Goal: Entertainment & Leisure: Consume media (video, audio)

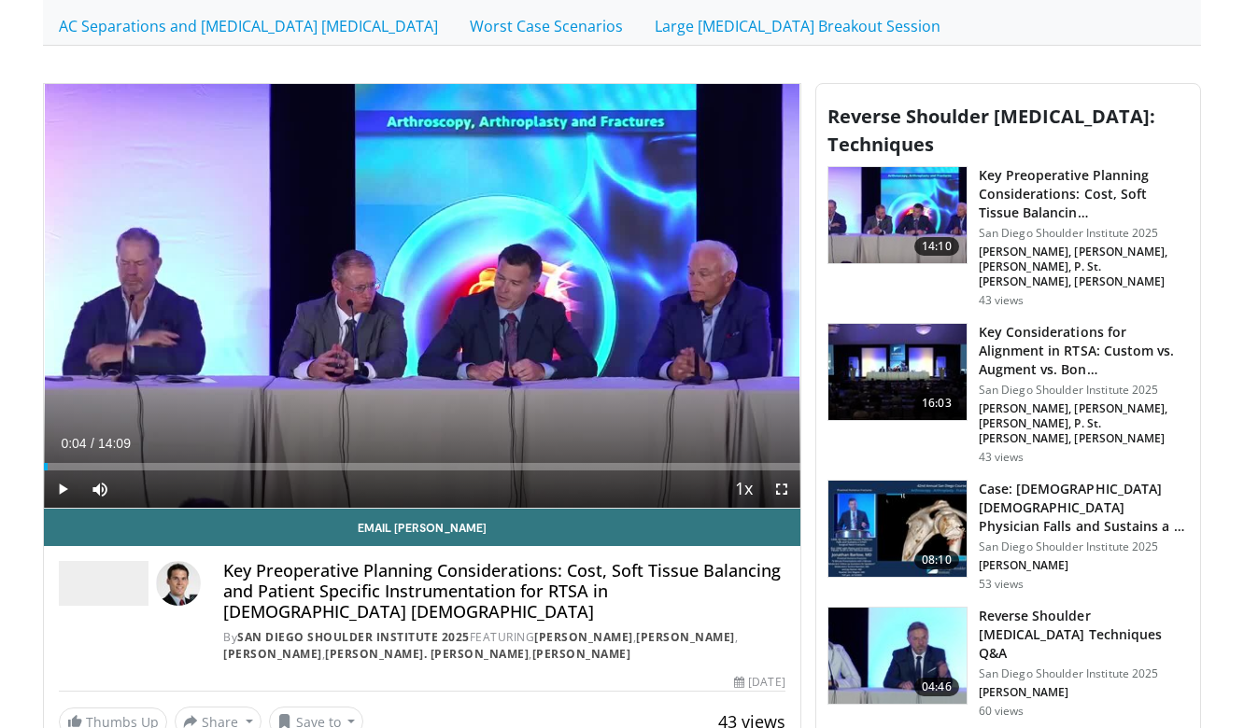
drag, startPoint x: 449, startPoint y: 466, endPoint x: 48, endPoint y: 468, distance: 401.5
click at [48, 468] on div "Progress Bar" at bounding box center [49, 466] width 2 height 7
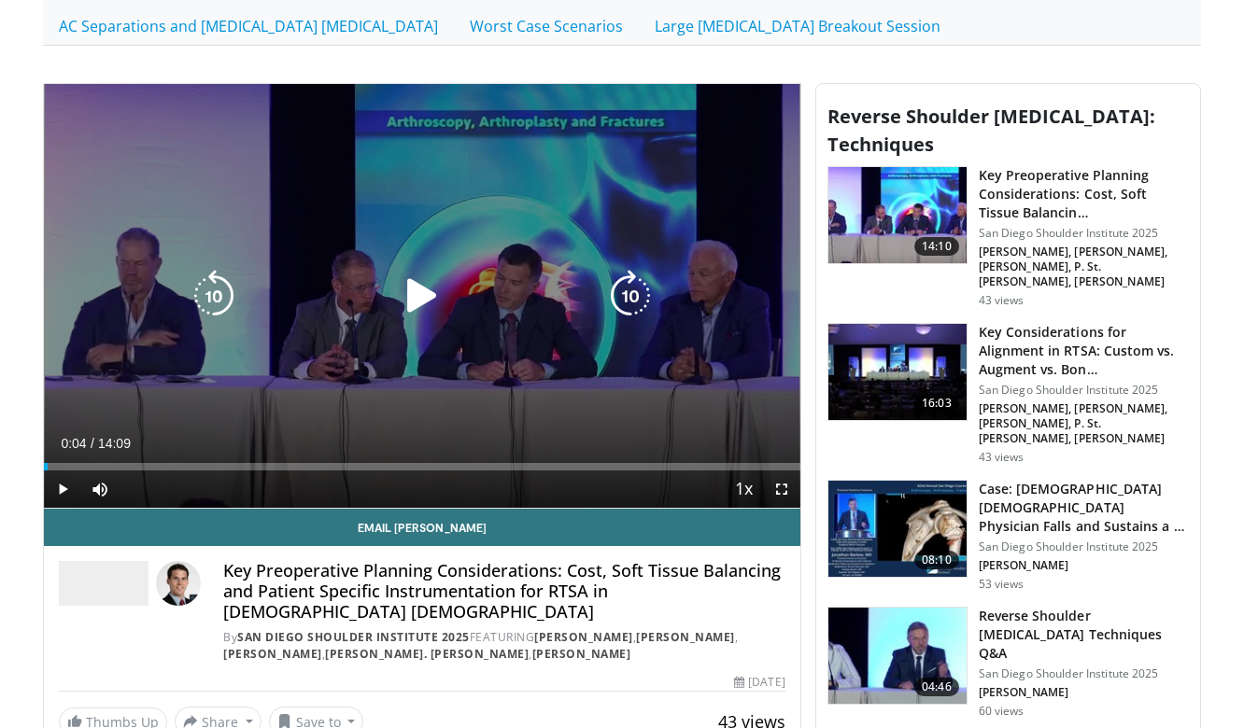
click at [419, 288] on icon "Video Player" at bounding box center [422, 296] width 52 height 52
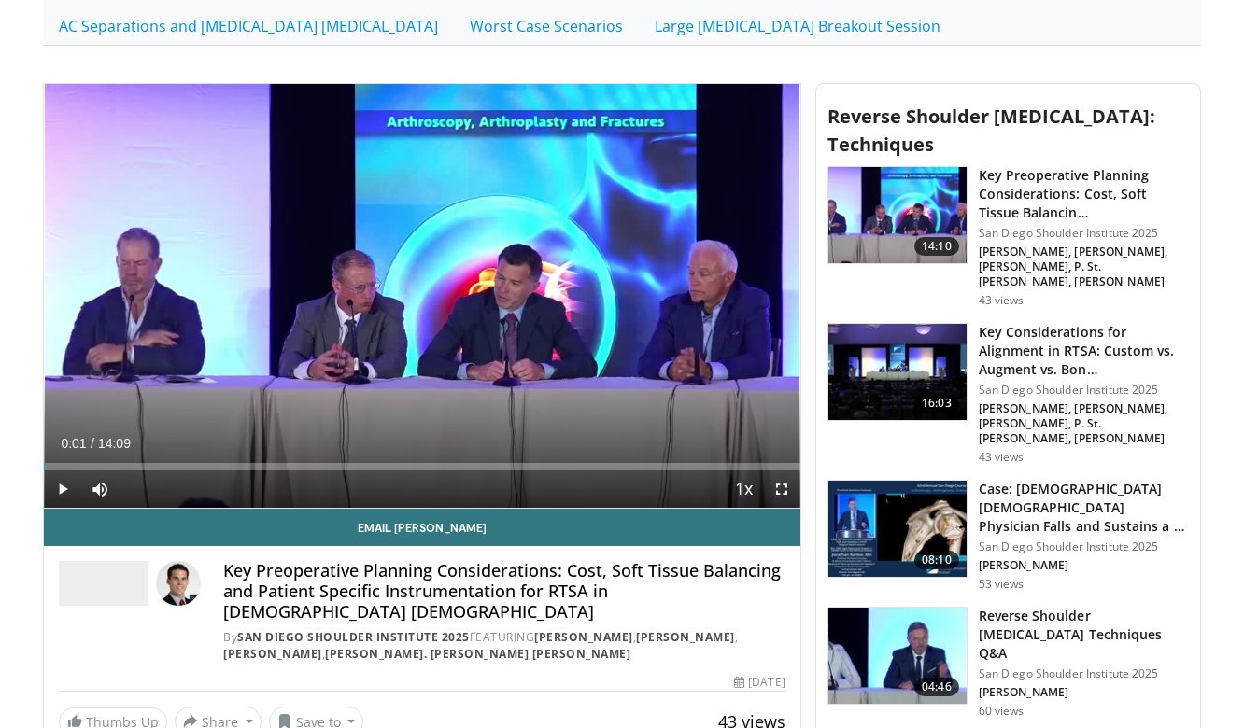
drag, startPoint x: 58, startPoint y: 468, endPoint x: 45, endPoint y: 467, distance: 13.1
click at [45, 467] on div "Loaded : 0.00% 00:01 00:01" at bounding box center [422, 466] width 756 height 7
click at [63, 488] on span "Video Player" at bounding box center [62, 489] width 37 height 37
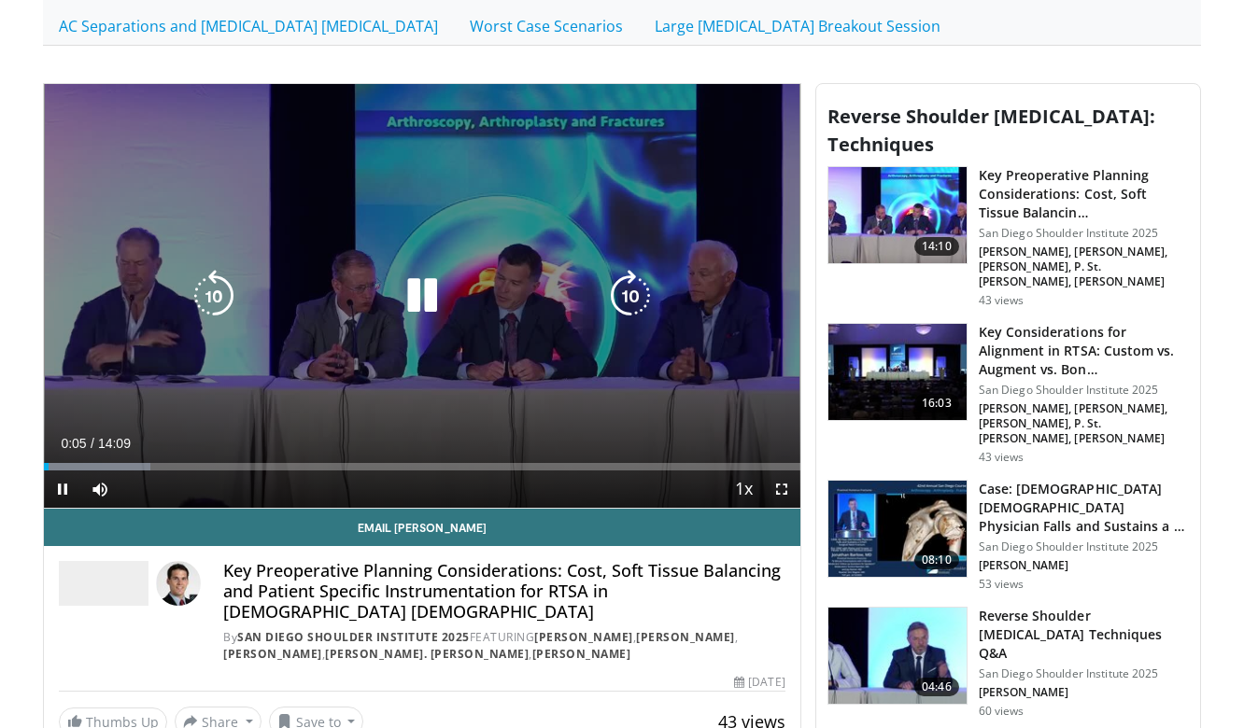
click at [428, 293] on icon "Video Player" at bounding box center [422, 296] width 52 height 52
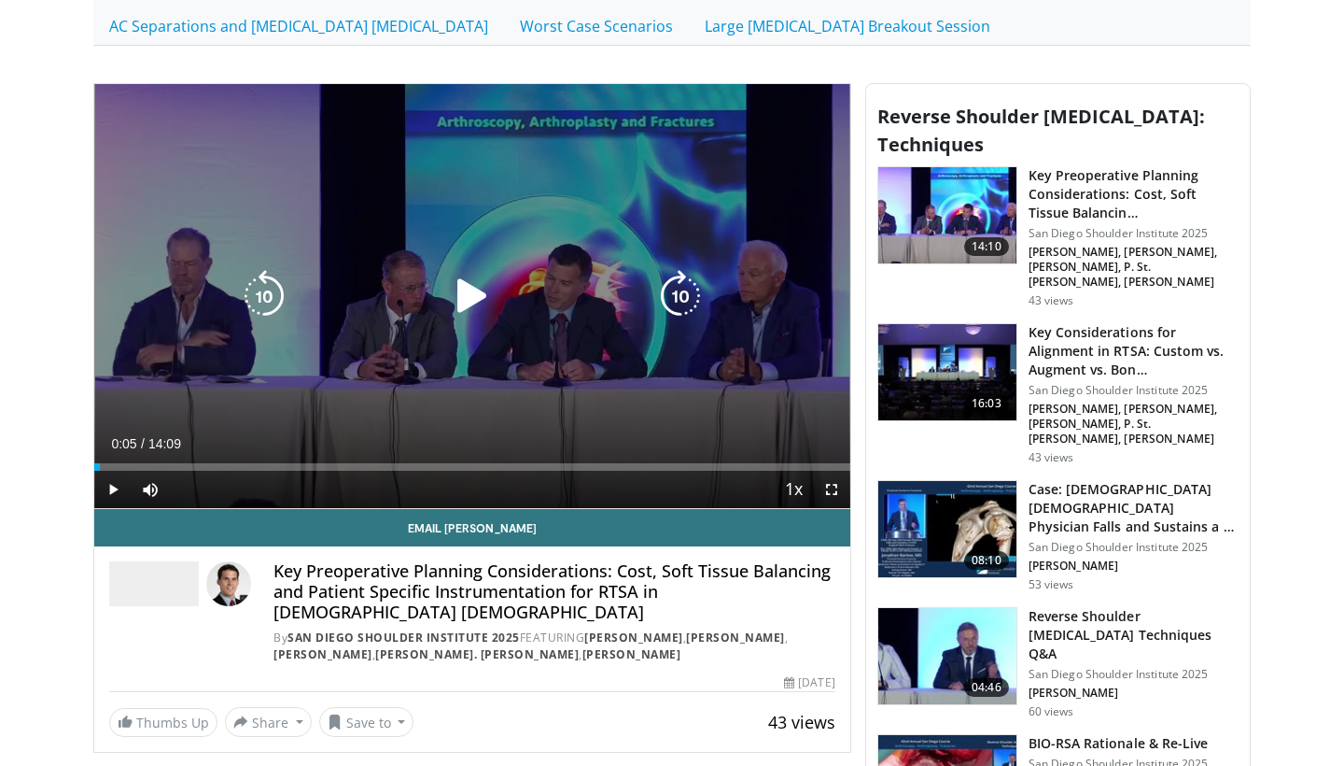
click at [472, 301] on icon "Video Player" at bounding box center [472, 296] width 52 height 52
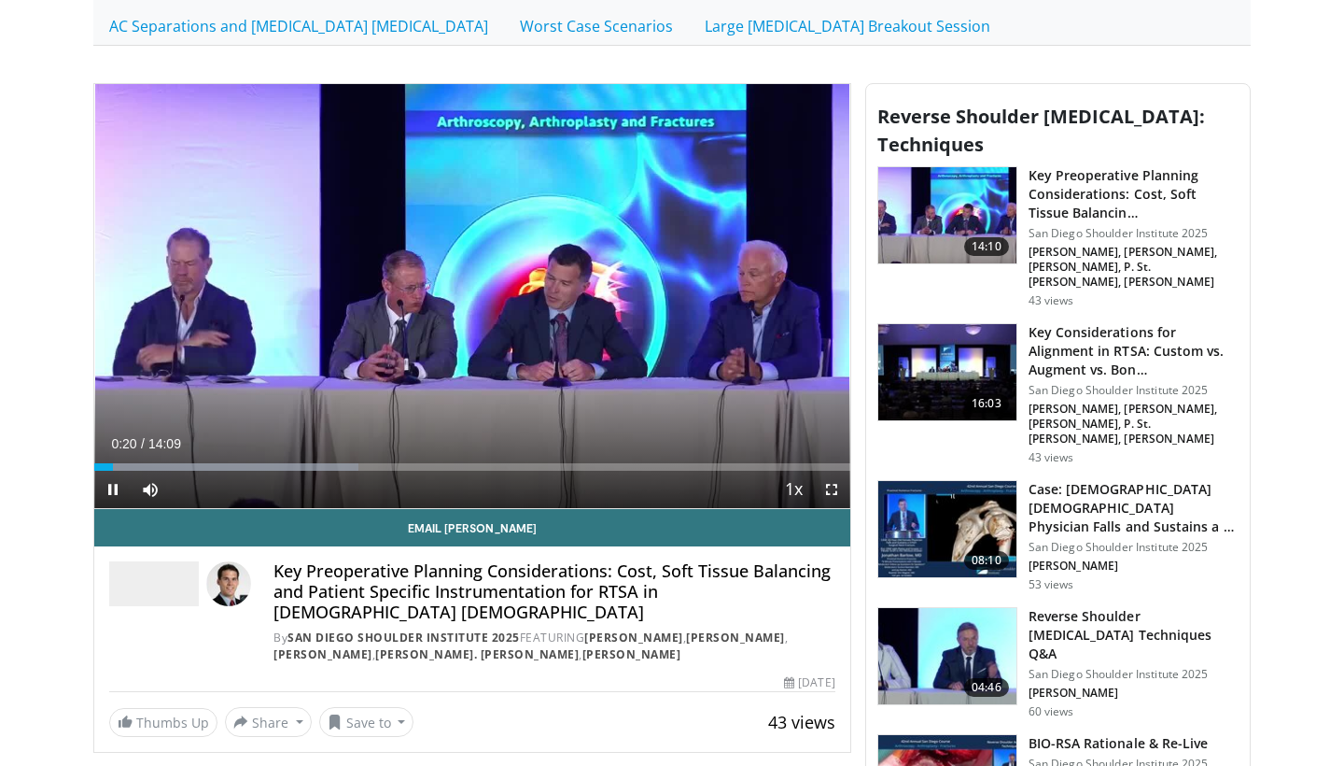
click at [825, 490] on span "Video Player" at bounding box center [831, 489] width 37 height 37
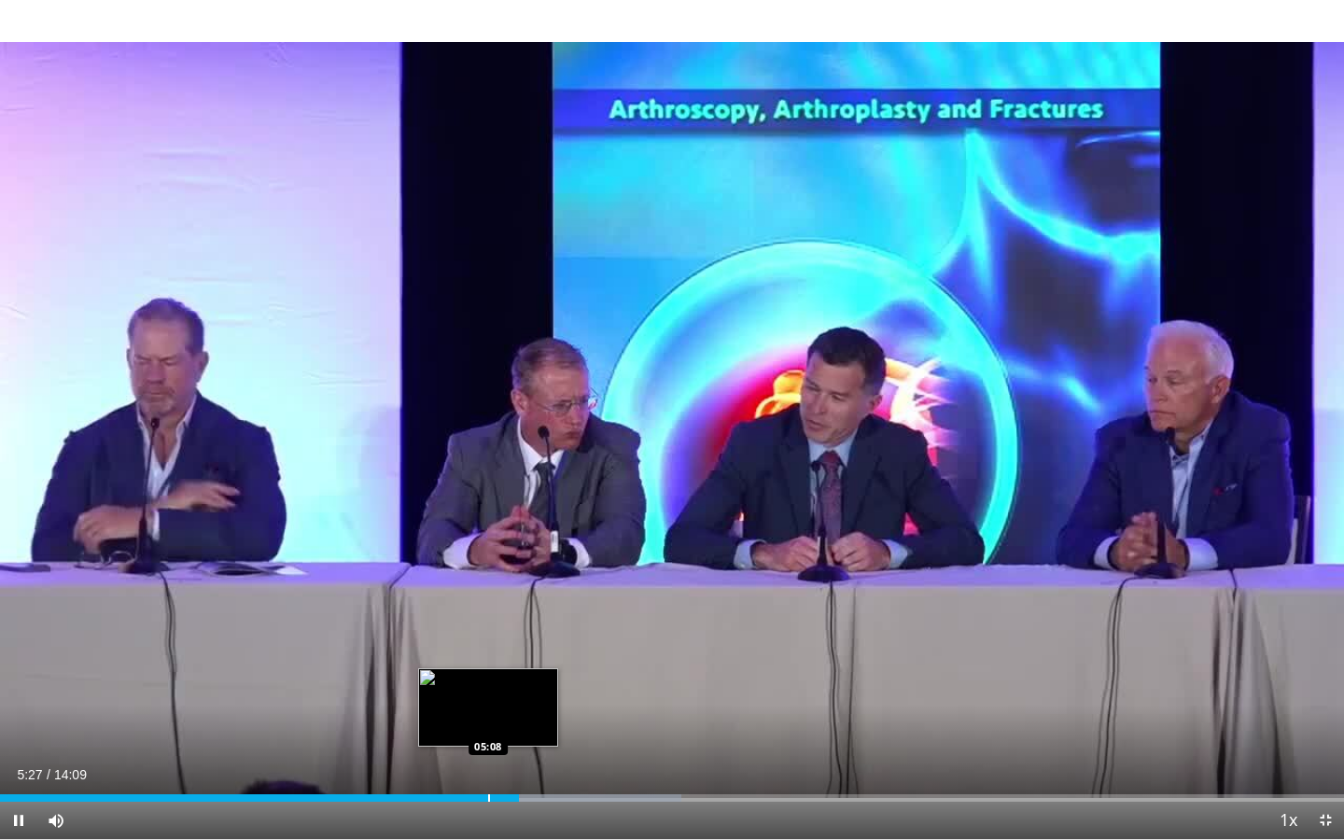
click at [489, 727] on div "Loaded : 50.69% 05:27 05:08" at bounding box center [672, 793] width 1344 height 18
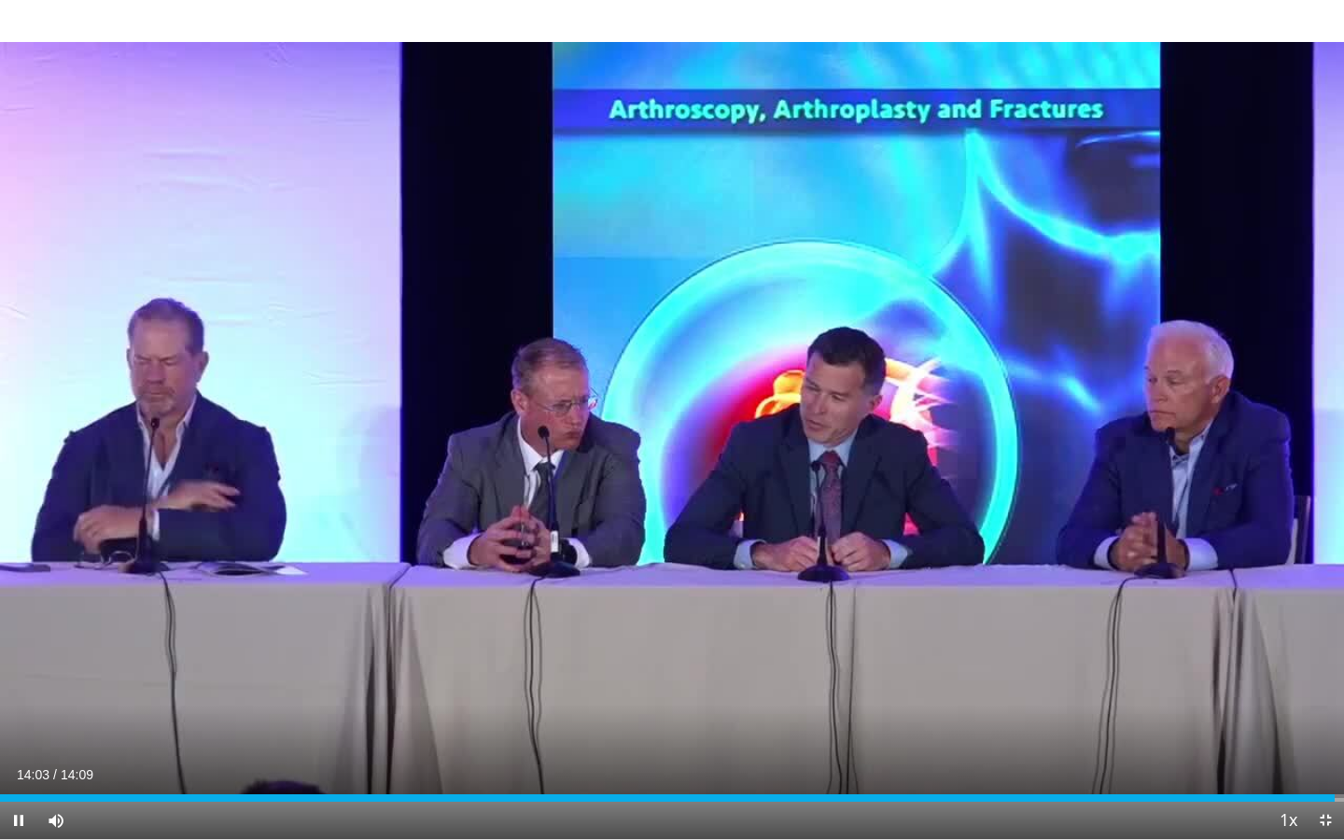
click at [1243, 727] on span "Video Player" at bounding box center [1325, 820] width 37 height 37
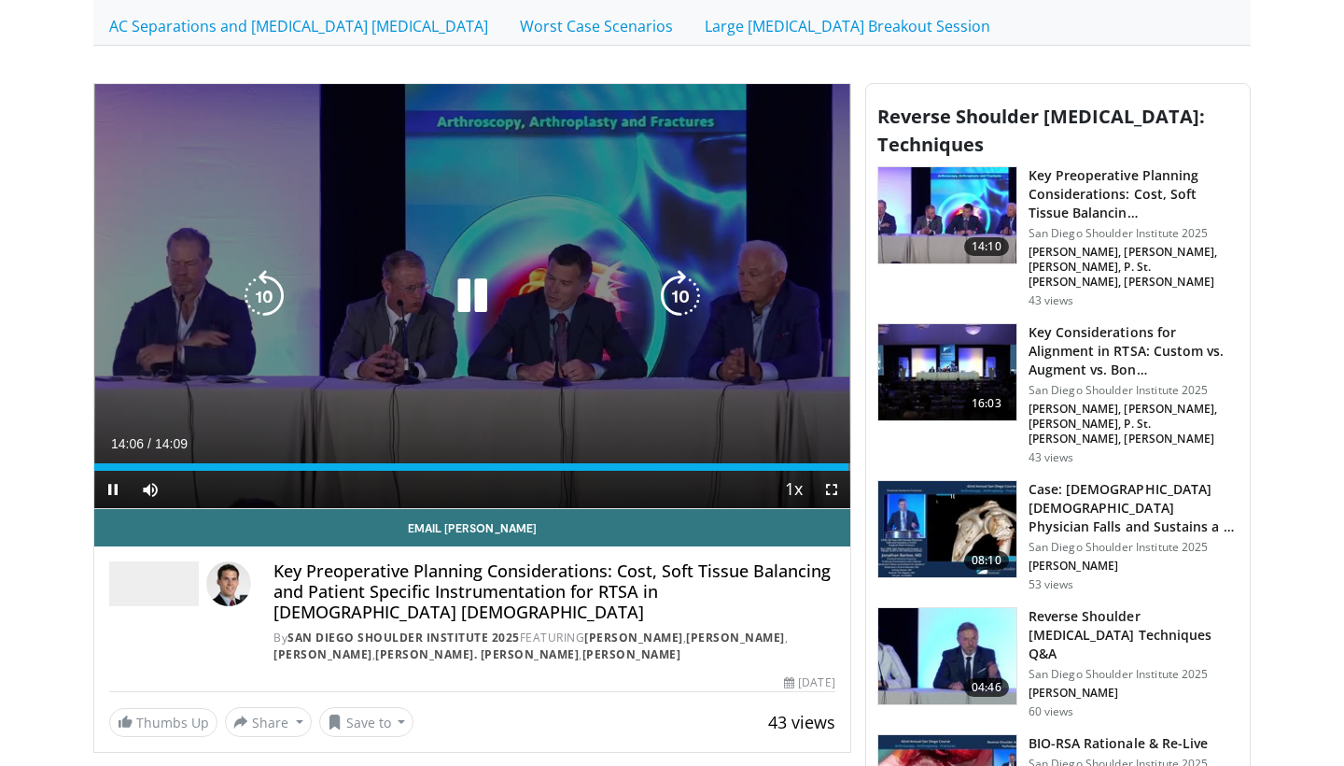
click at [467, 306] on icon "Video Player" at bounding box center [472, 296] width 52 height 52
